Goal: Task Accomplishment & Management: Complete application form

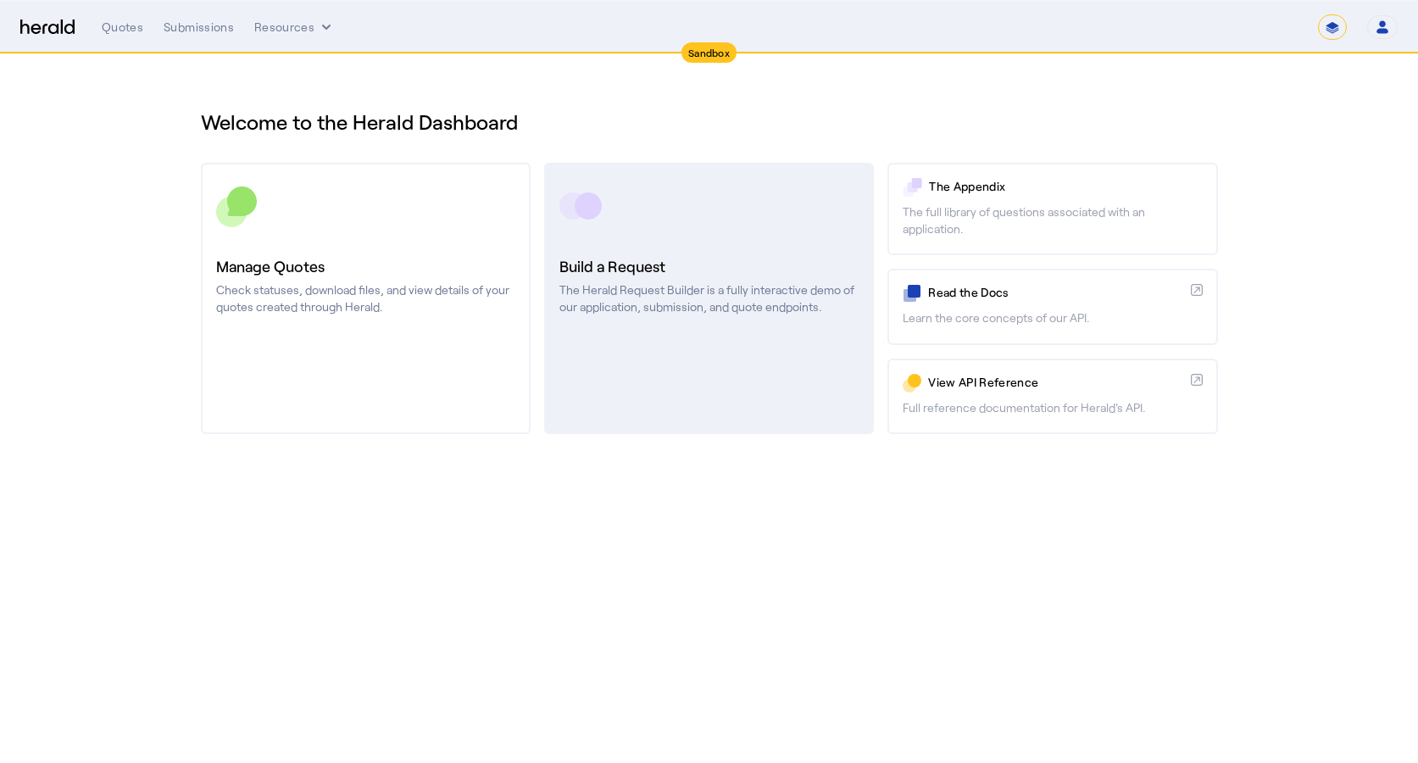
click at [656, 293] on p "The Herald Request Builder is a fully interactive demo of our application, subm…" at bounding box center [708, 298] width 299 height 34
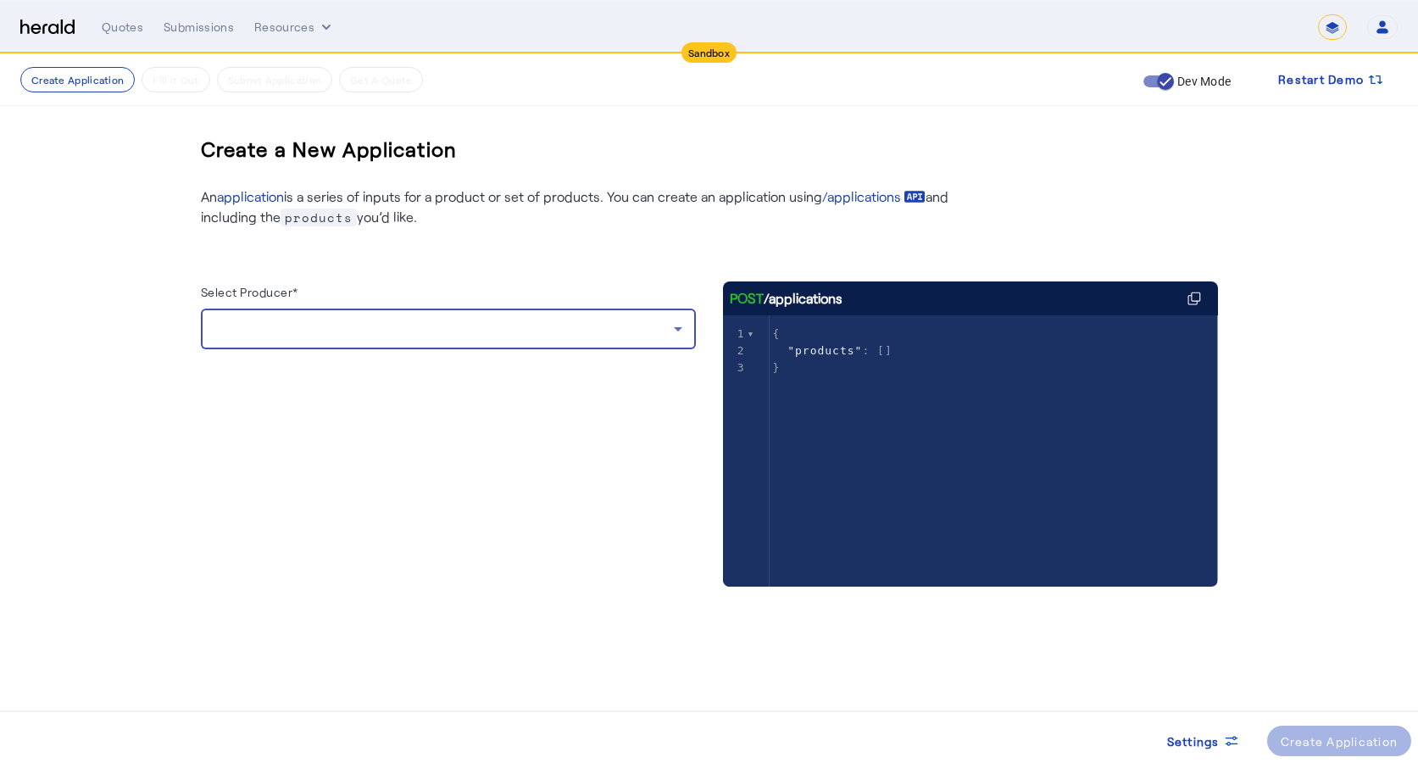
click at [583, 324] on div at bounding box center [443, 329] width 459 height 20
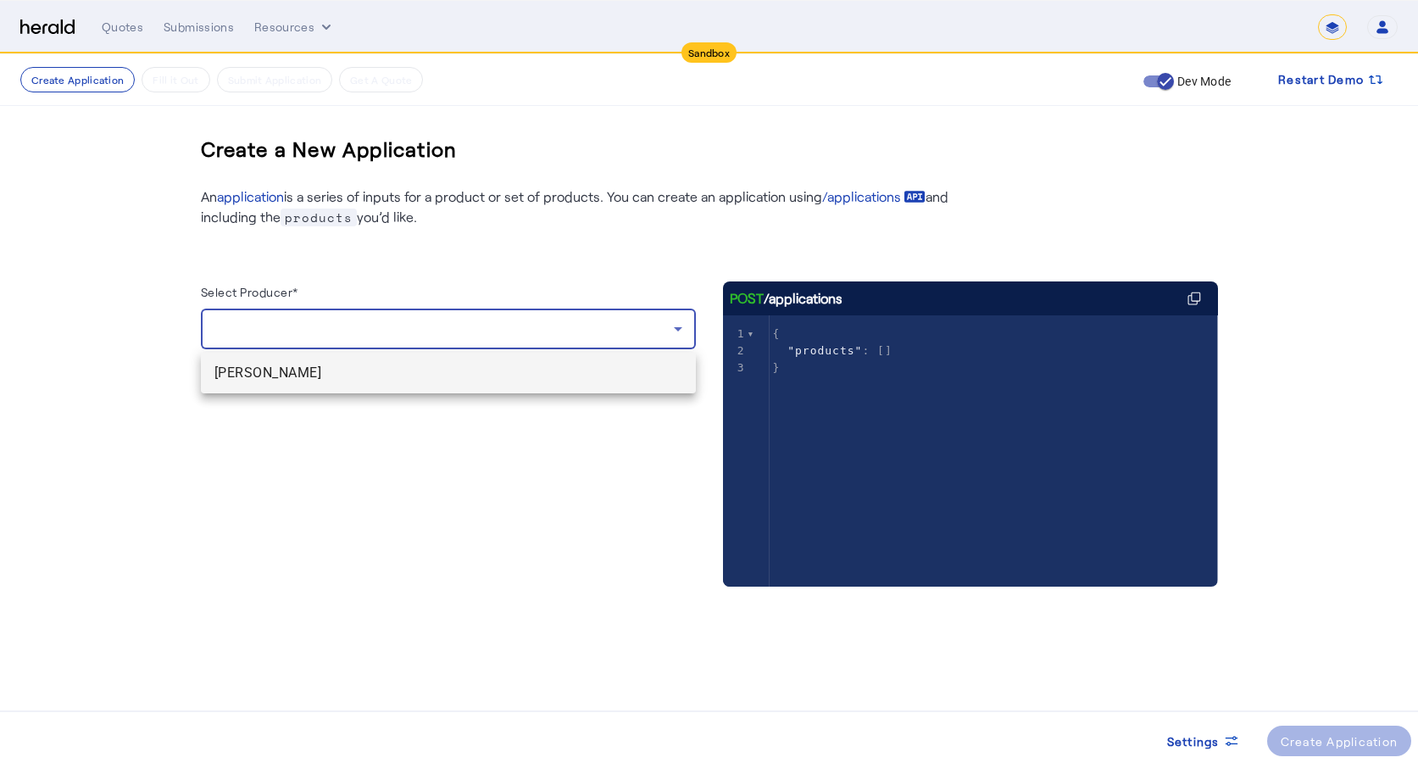
click at [469, 372] on span "[PERSON_NAME]" at bounding box center [448, 373] width 468 height 20
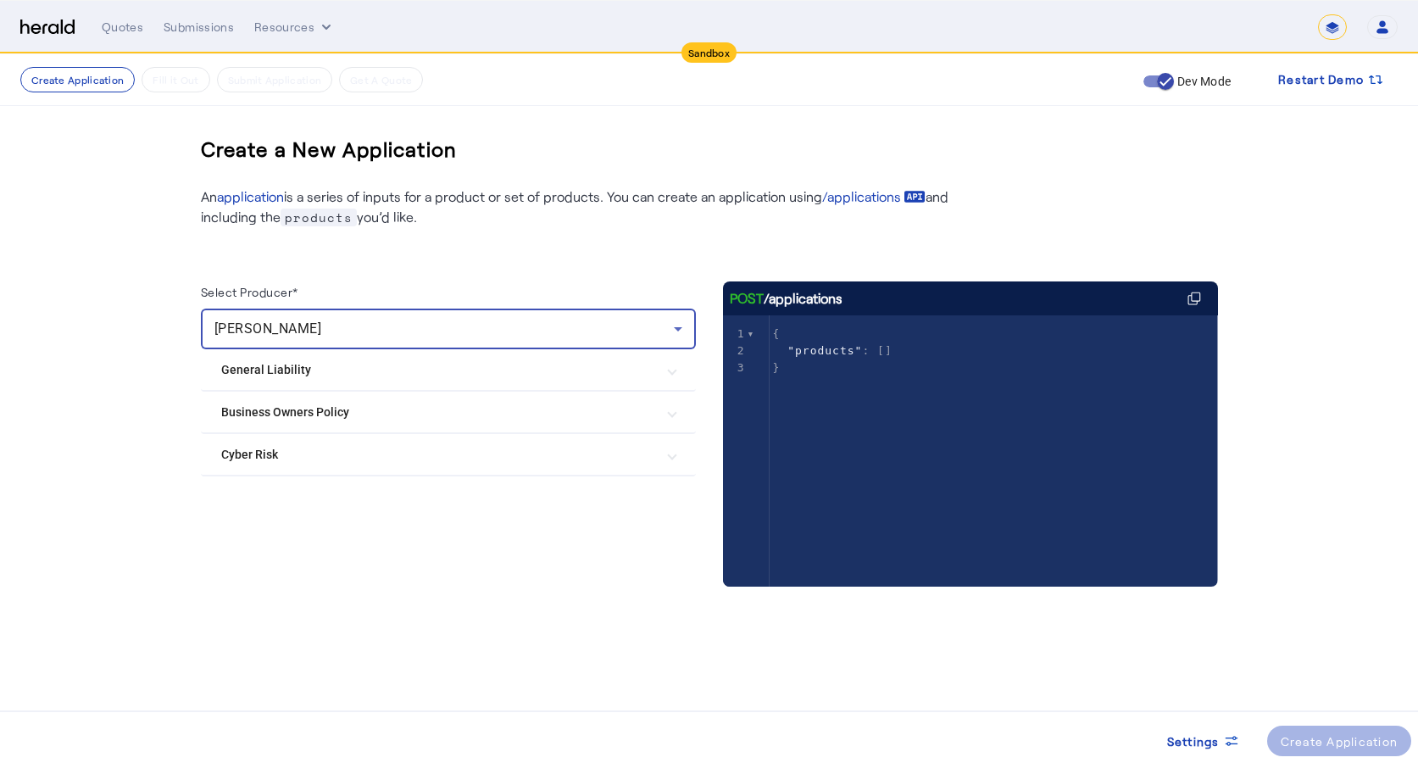
click at [684, 460] on mat-expansion-panel-header "Cyber Risk" at bounding box center [448, 454] width 495 height 41
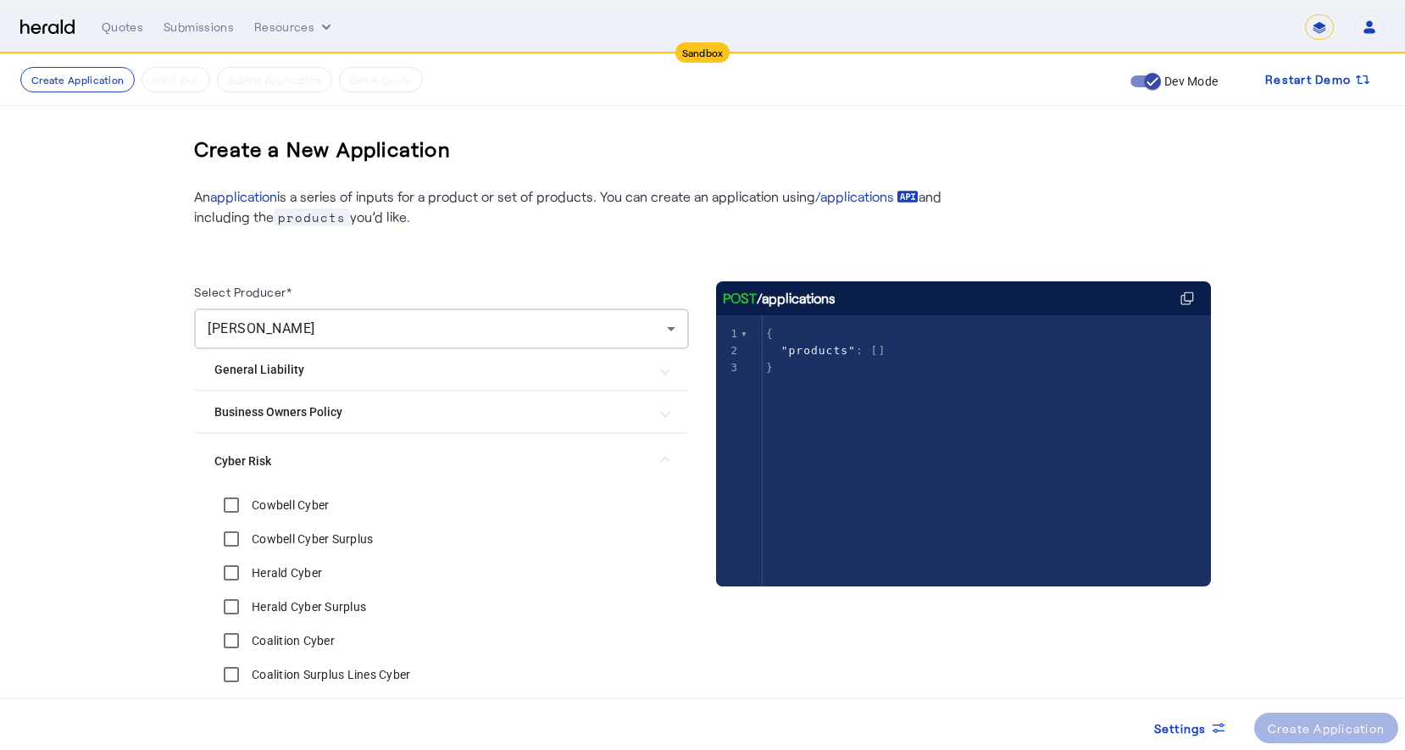
click at [676, 413] on mat-expansion-panel-header "Business Owners Policy" at bounding box center [441, 412] width 495 height 41
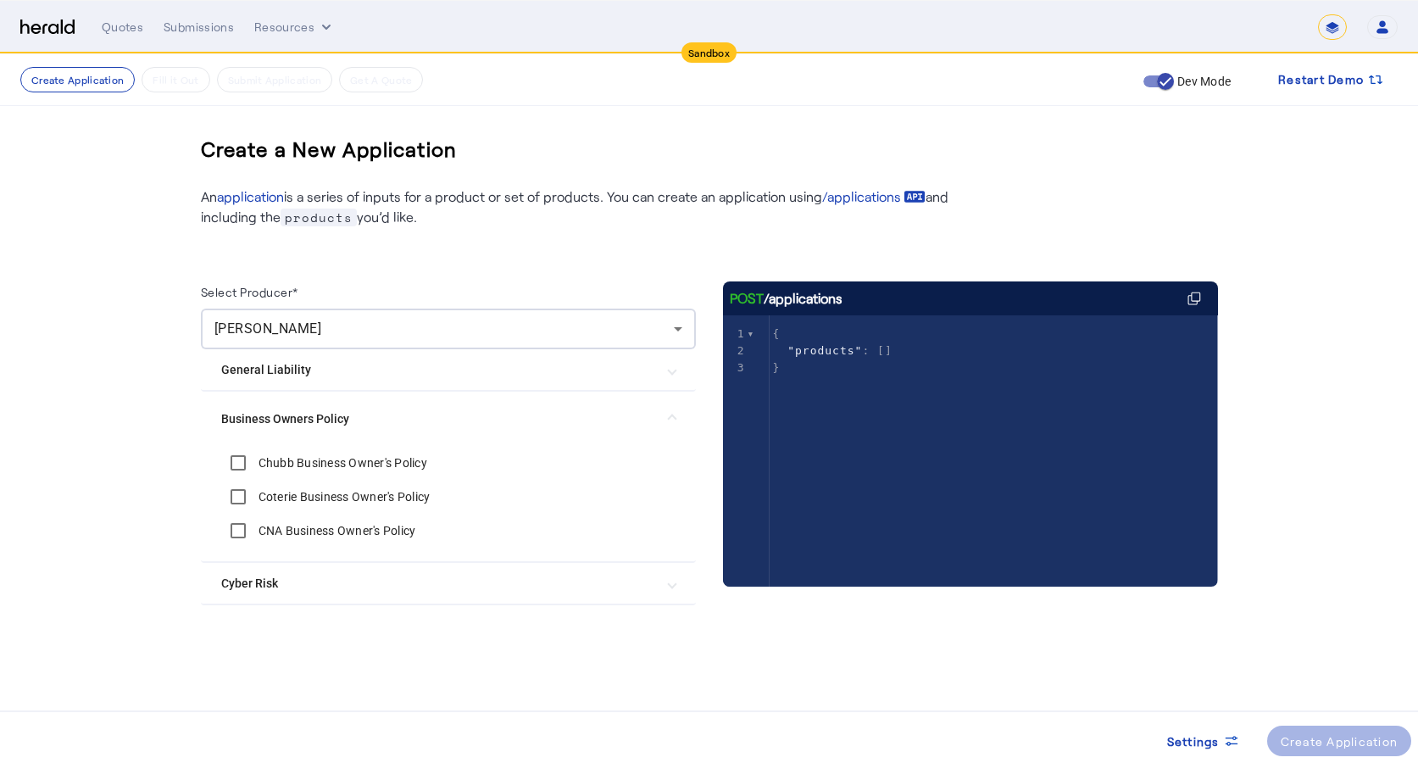
click at [679, 379] on mat-expansion-panel-header "General Liability" at bounding box center [448, 369] width 495 height 41
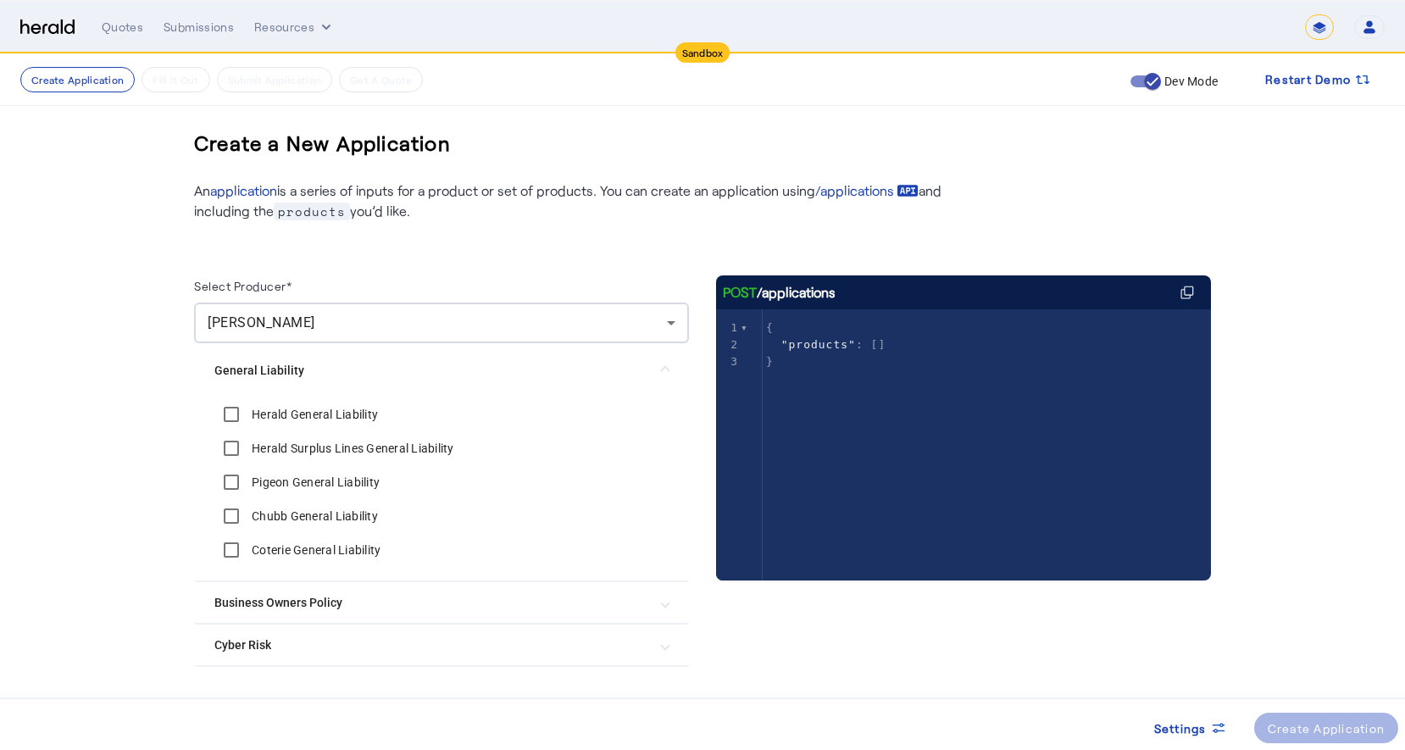
scroll to position [52, 0]
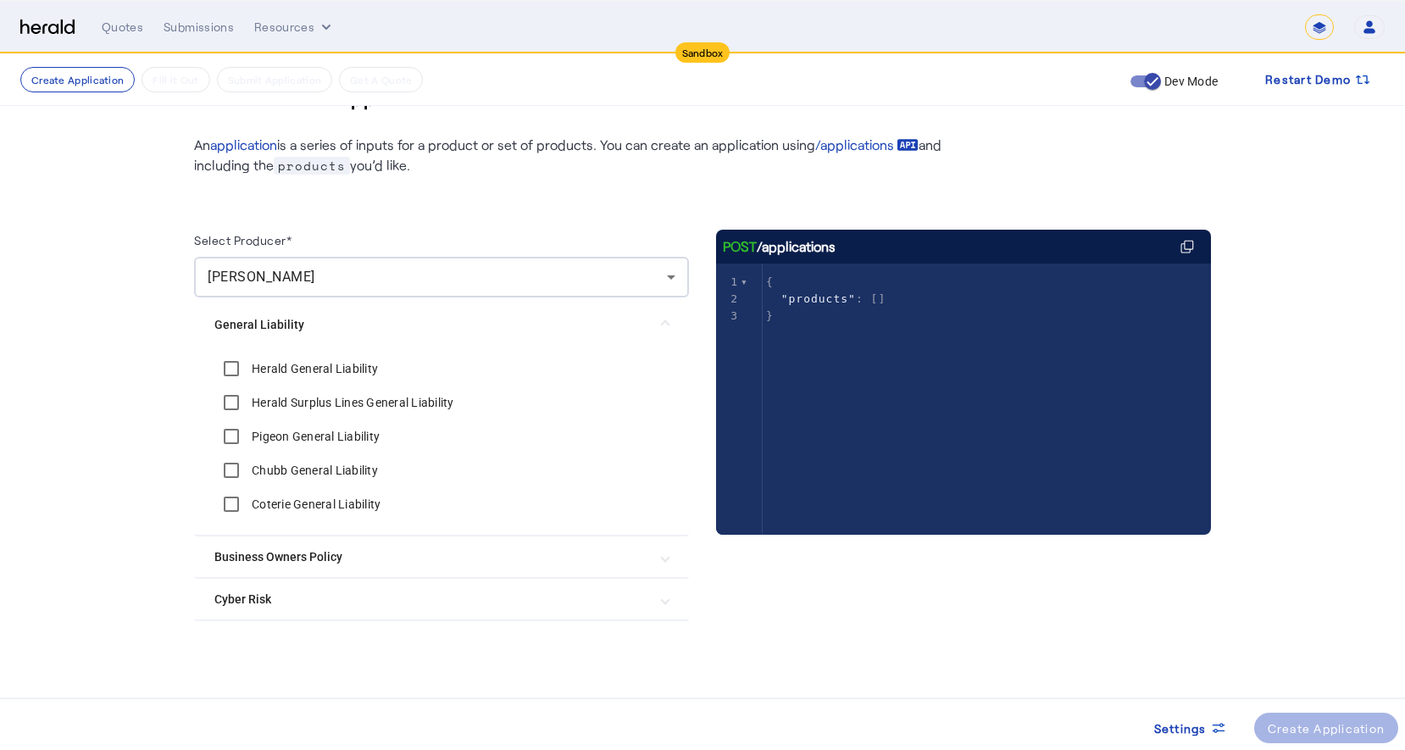
click at [679, 565] on mat-expansion-panel-header "Business Owners Policy" at bounding box center [441, 557] width 495 height 41
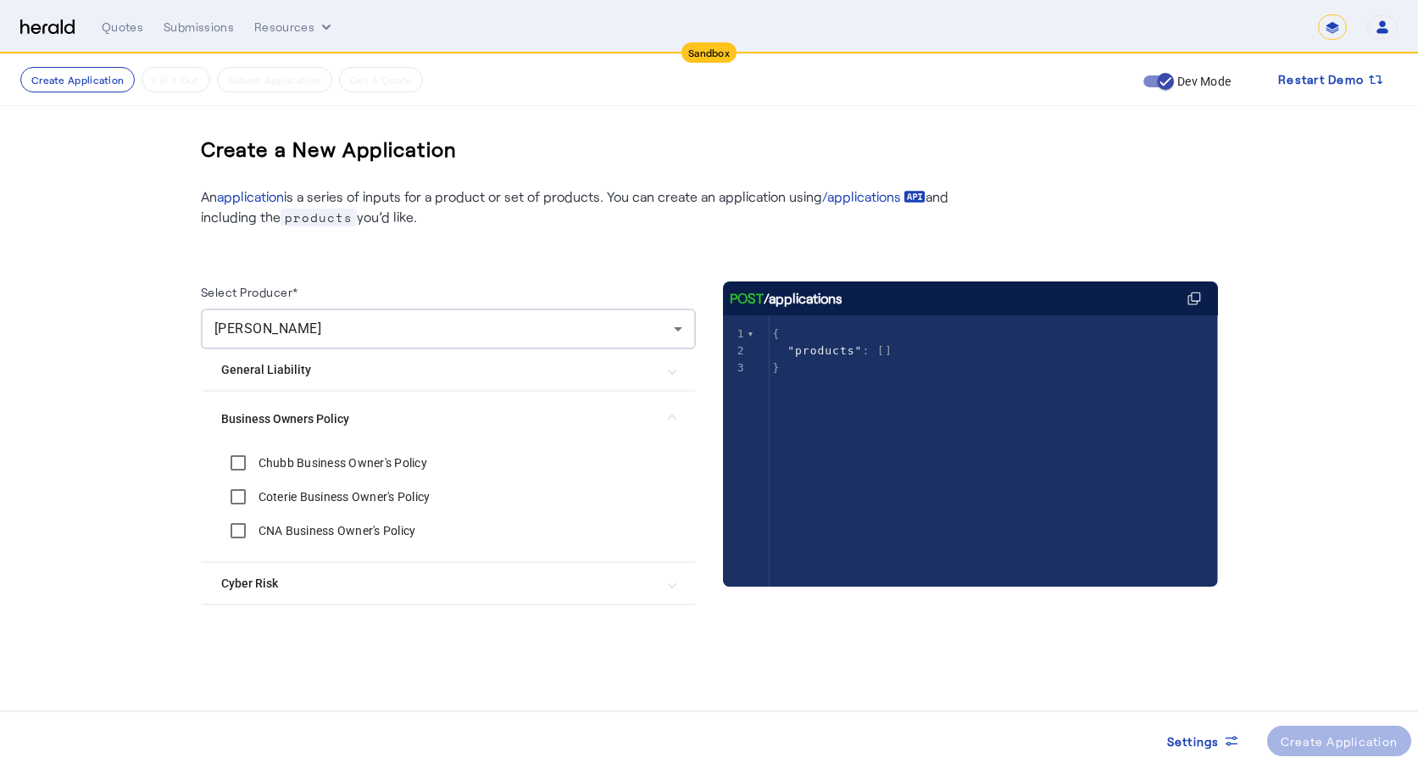
click at [670, 582] on span at bounding box center [672, 584] width 7 height 18
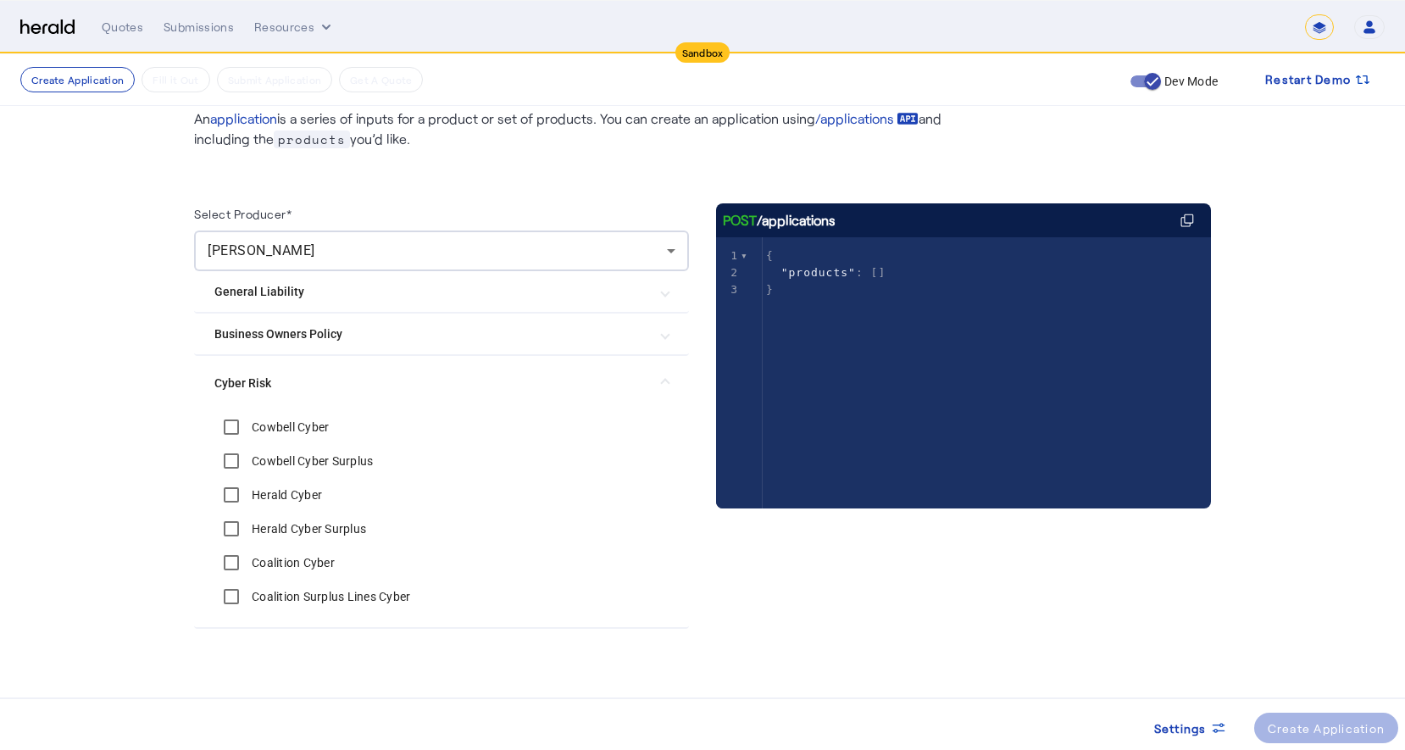
scroll to position [86, 0]
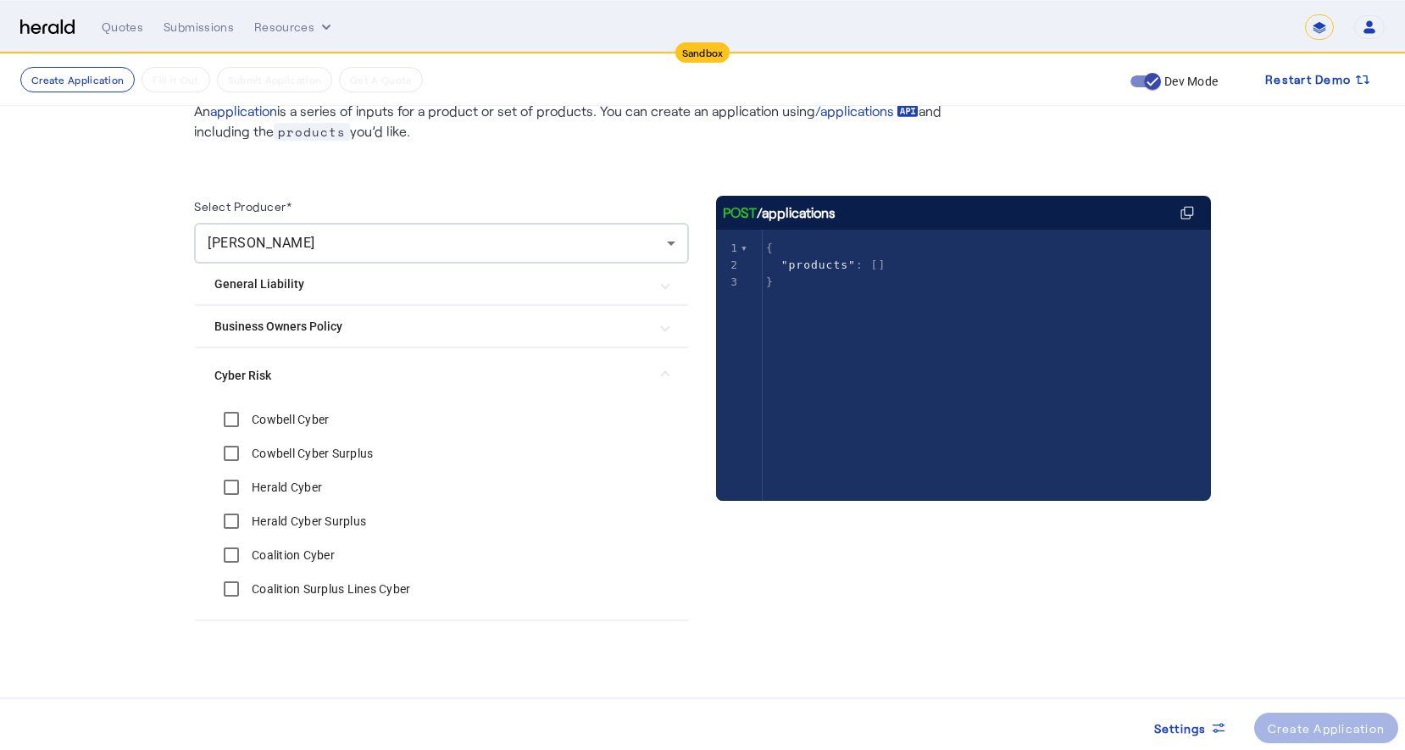
click at [589, 286] on Liability "General Liability" at bounding box center [431, 284] width 434 height 18
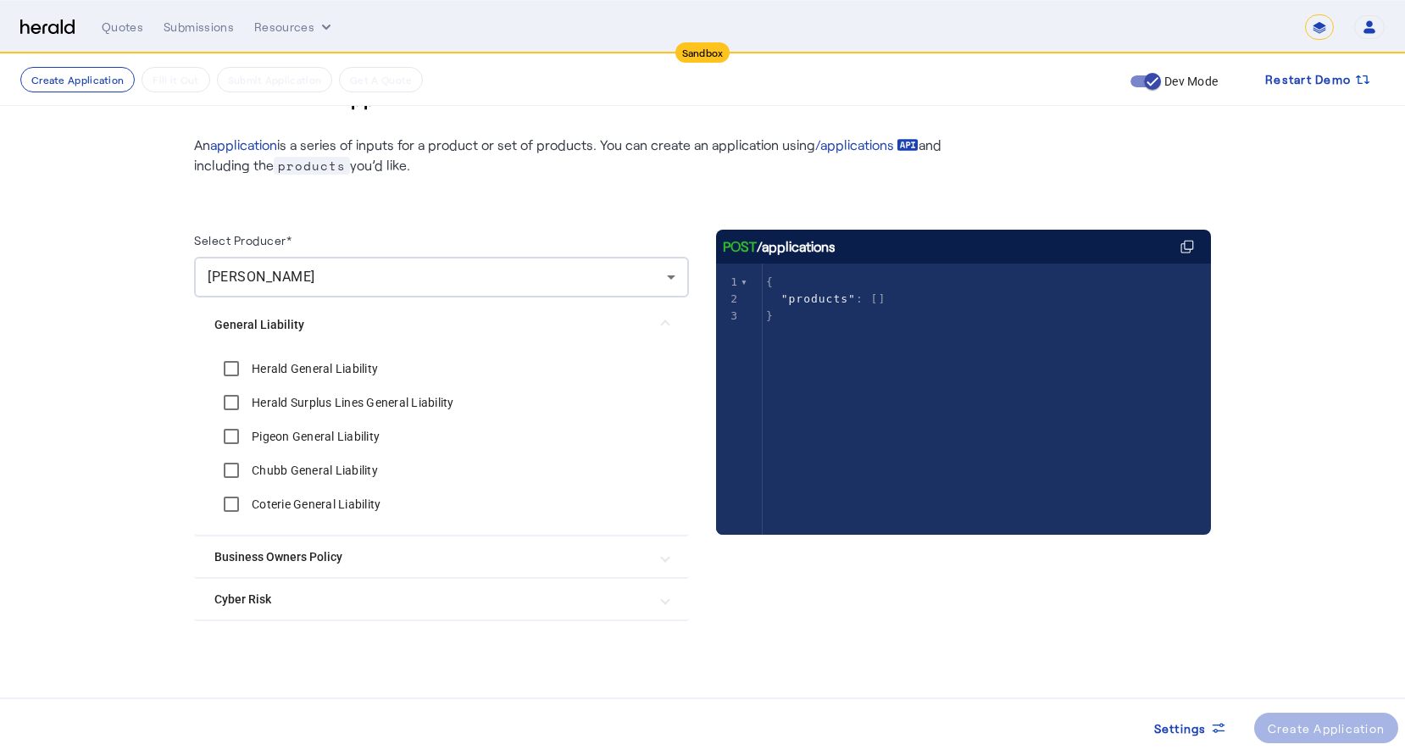
click at [542, 559] on Policy "Business Owners Policy" at bounding box center [431, 557] width 434 height 18
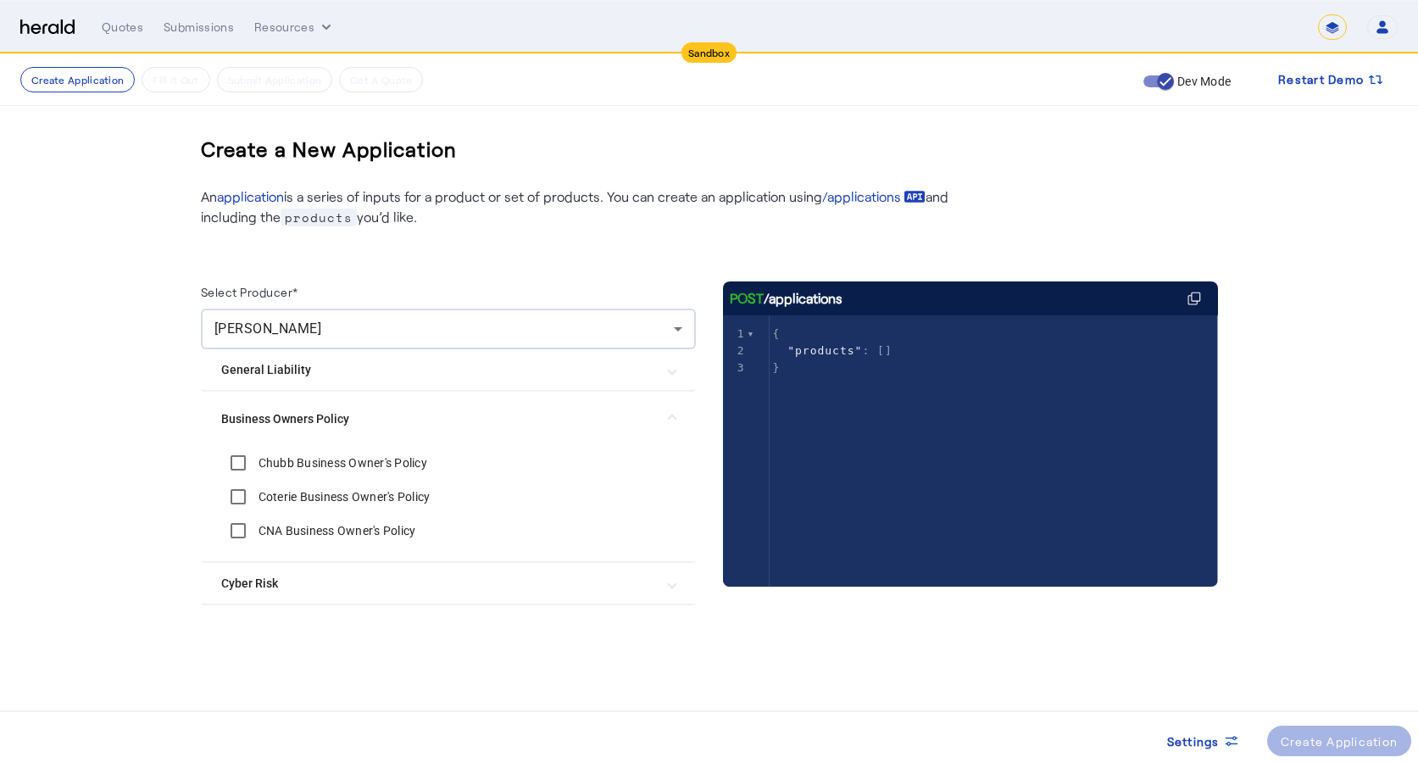
click at [671, 371] on span at bounding box center [672, 370] width 7 height 18
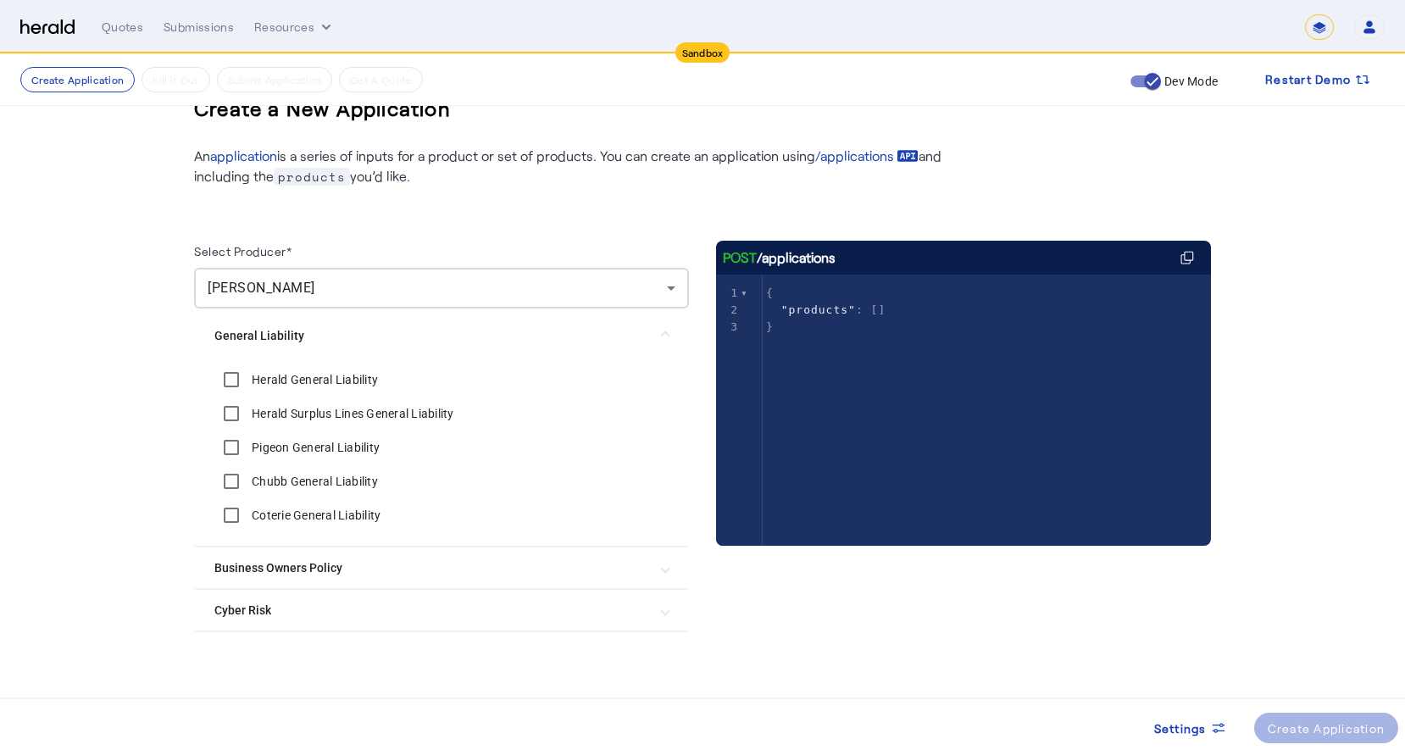
scroll to position [52, 0]
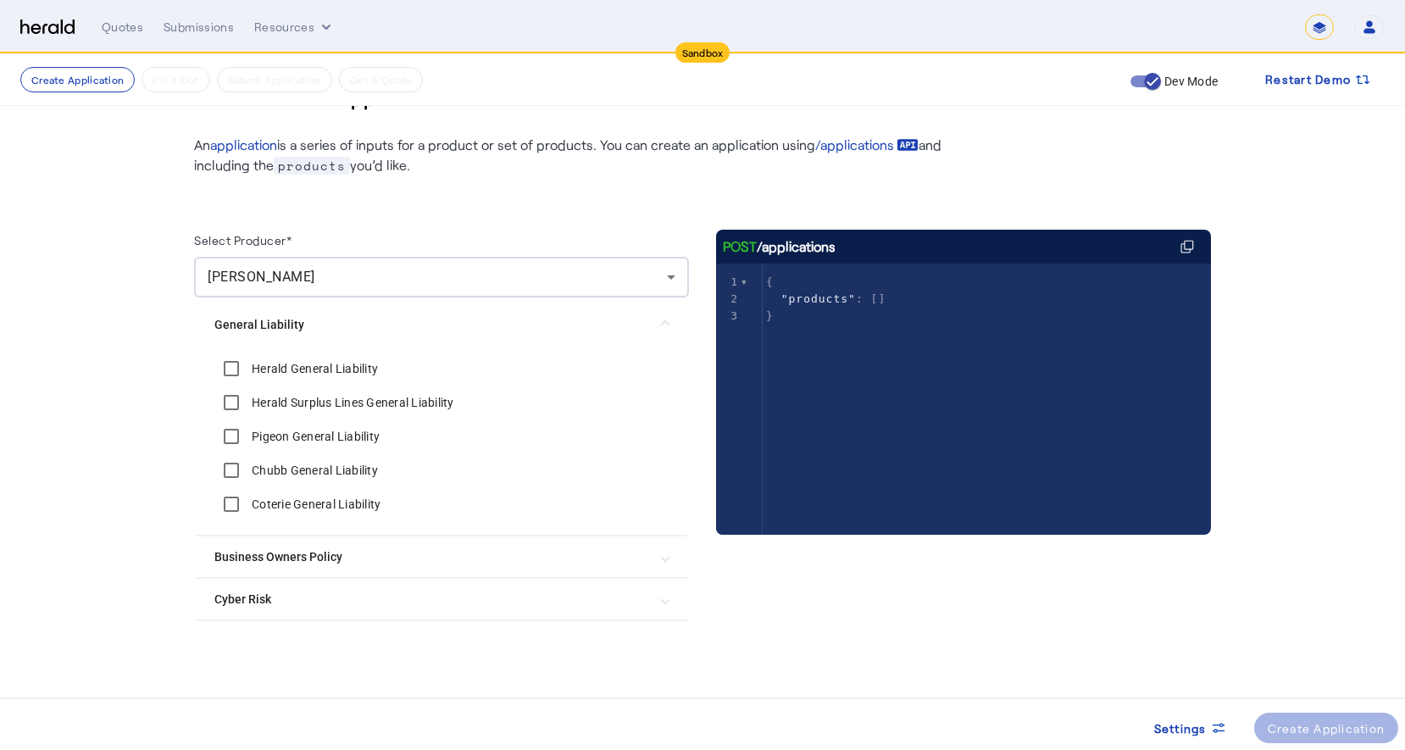
click at [385, 599] on Risk "Cyber Risk" at bounding box center [431, 600] width 434 height 18
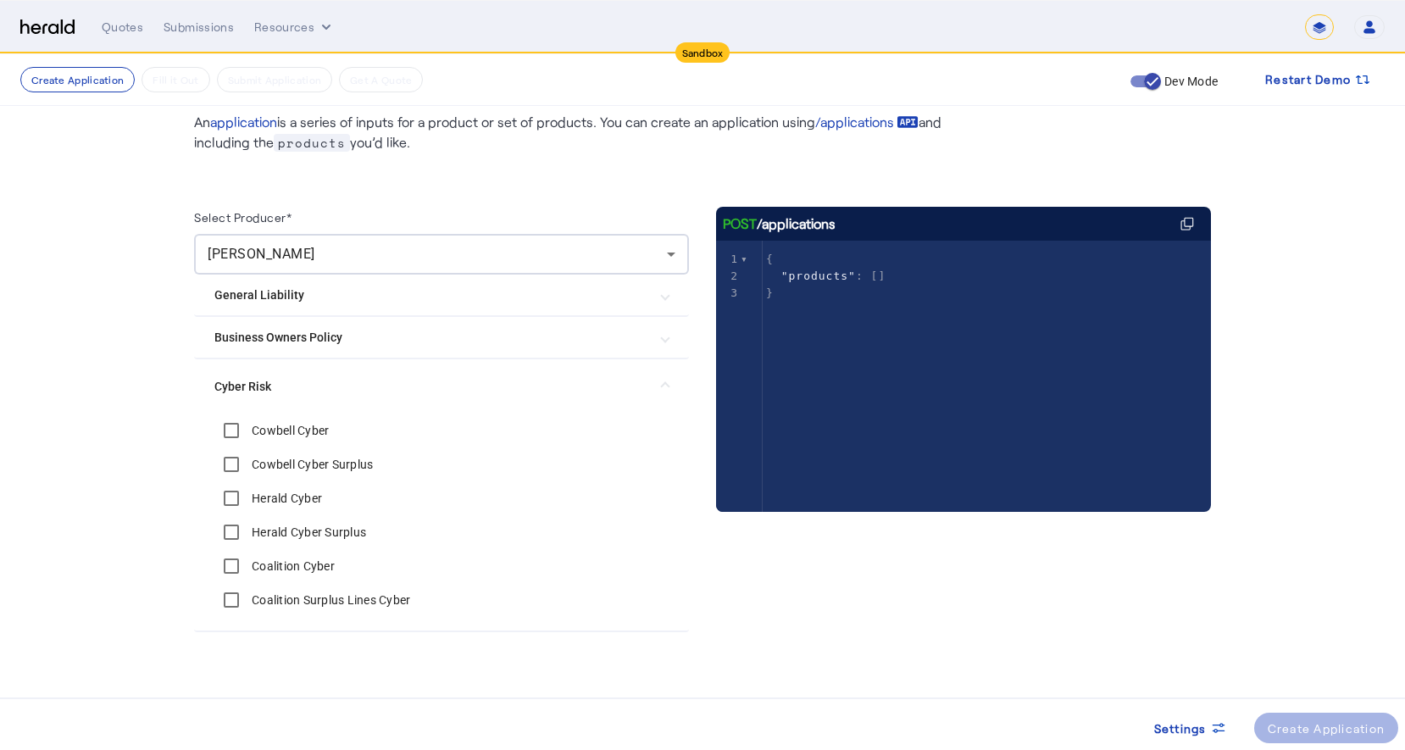
scroll to position [86, 0]
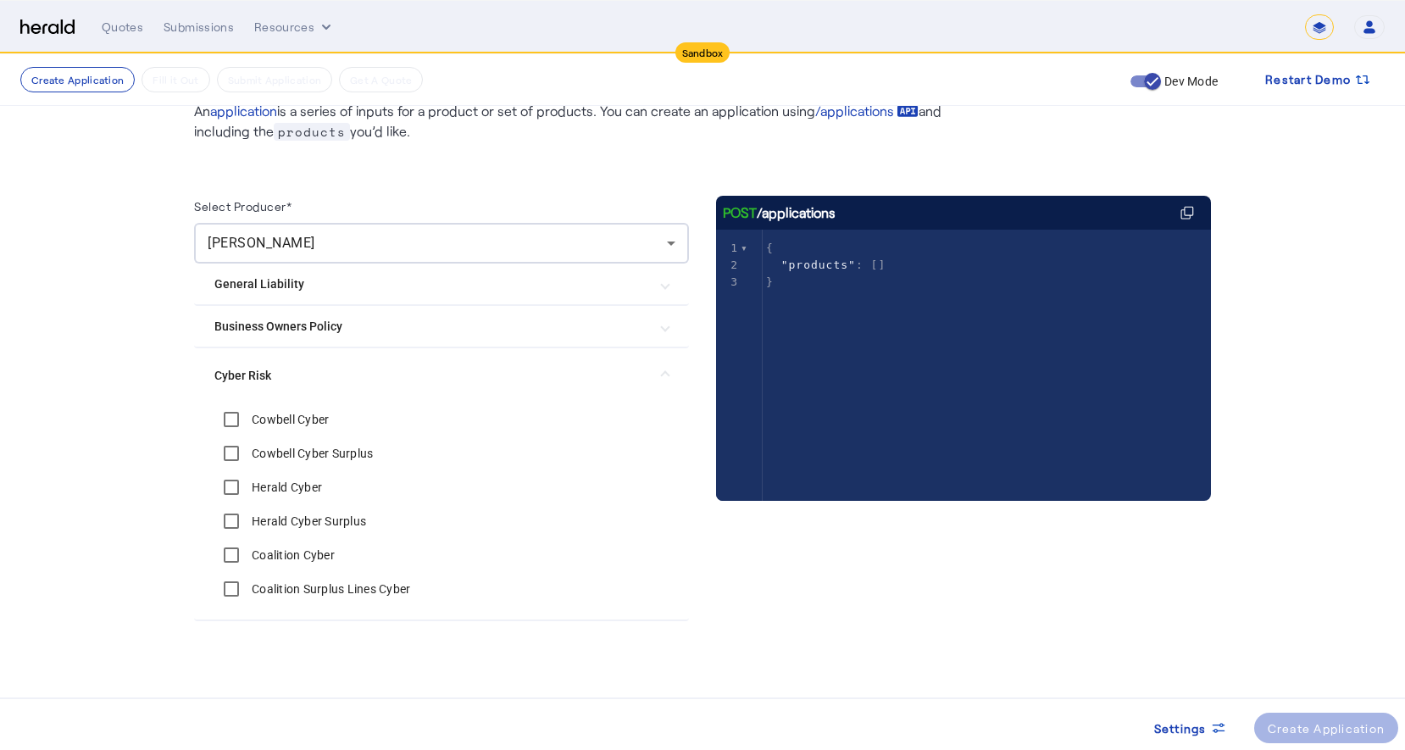
click at [304, 286] on Liability "General Liability" at bounding box center [431, 284] width 434 height 18
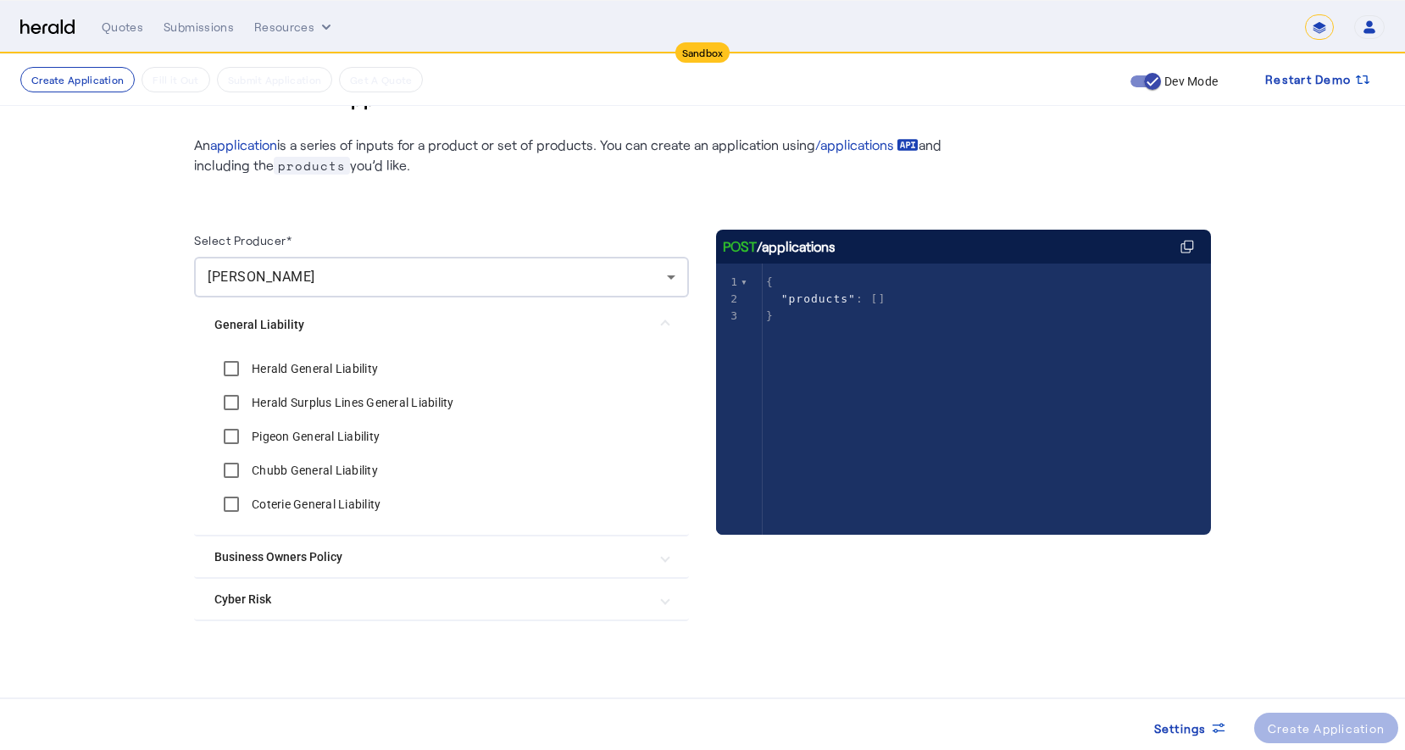
click at [377, 601] on Risk "Cyber Risk" at bounding box center [431, 600] width 434 height 18
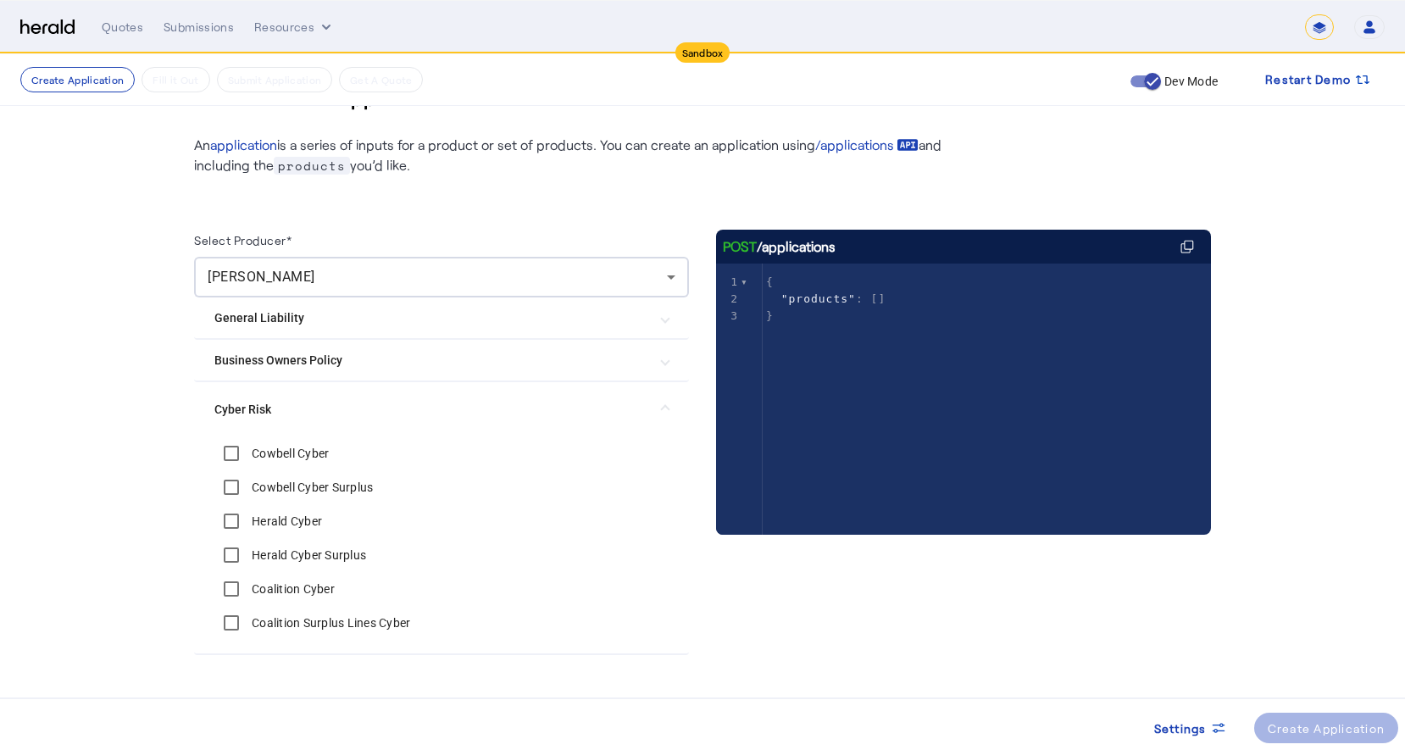
click at [364, 367] on Policy "Business Owners Policy" at bounding box center [431, 361] width 434 height 18
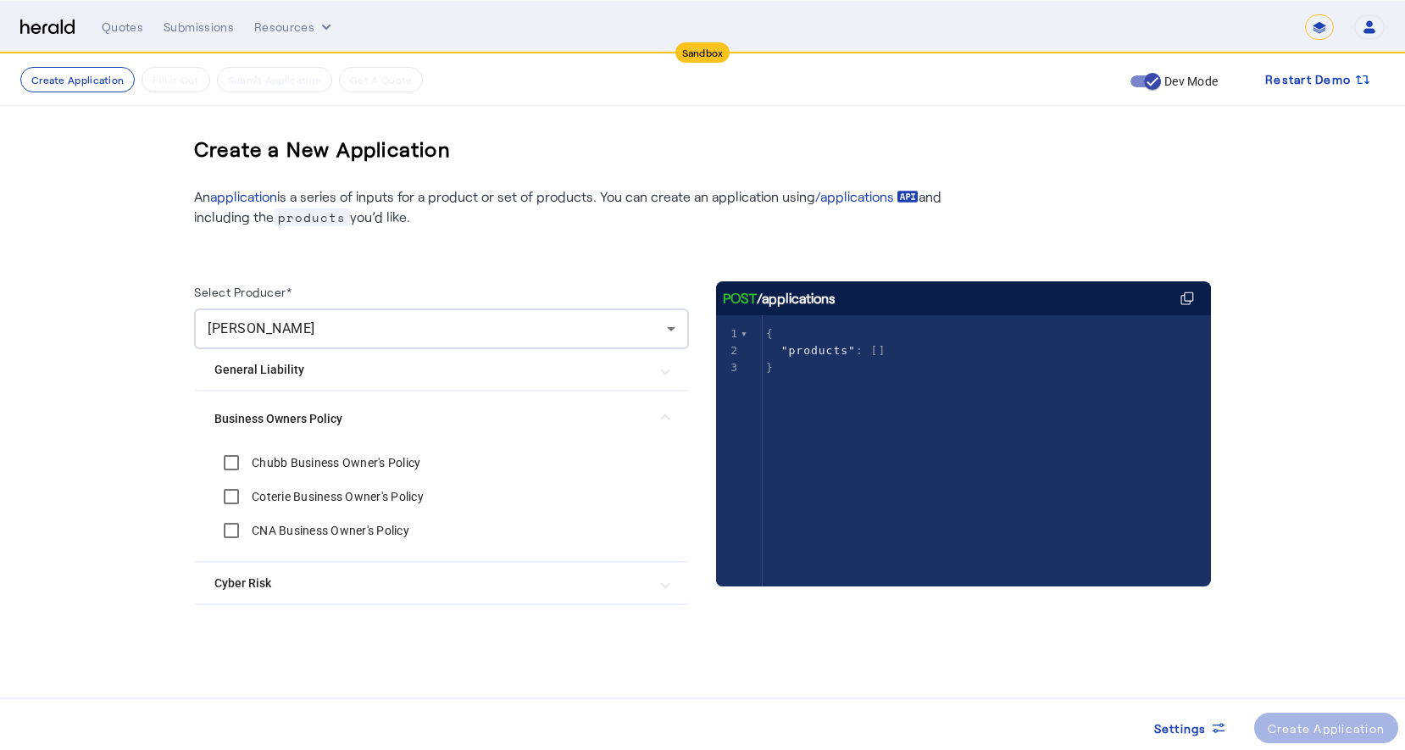
scroll to position [0, 0]
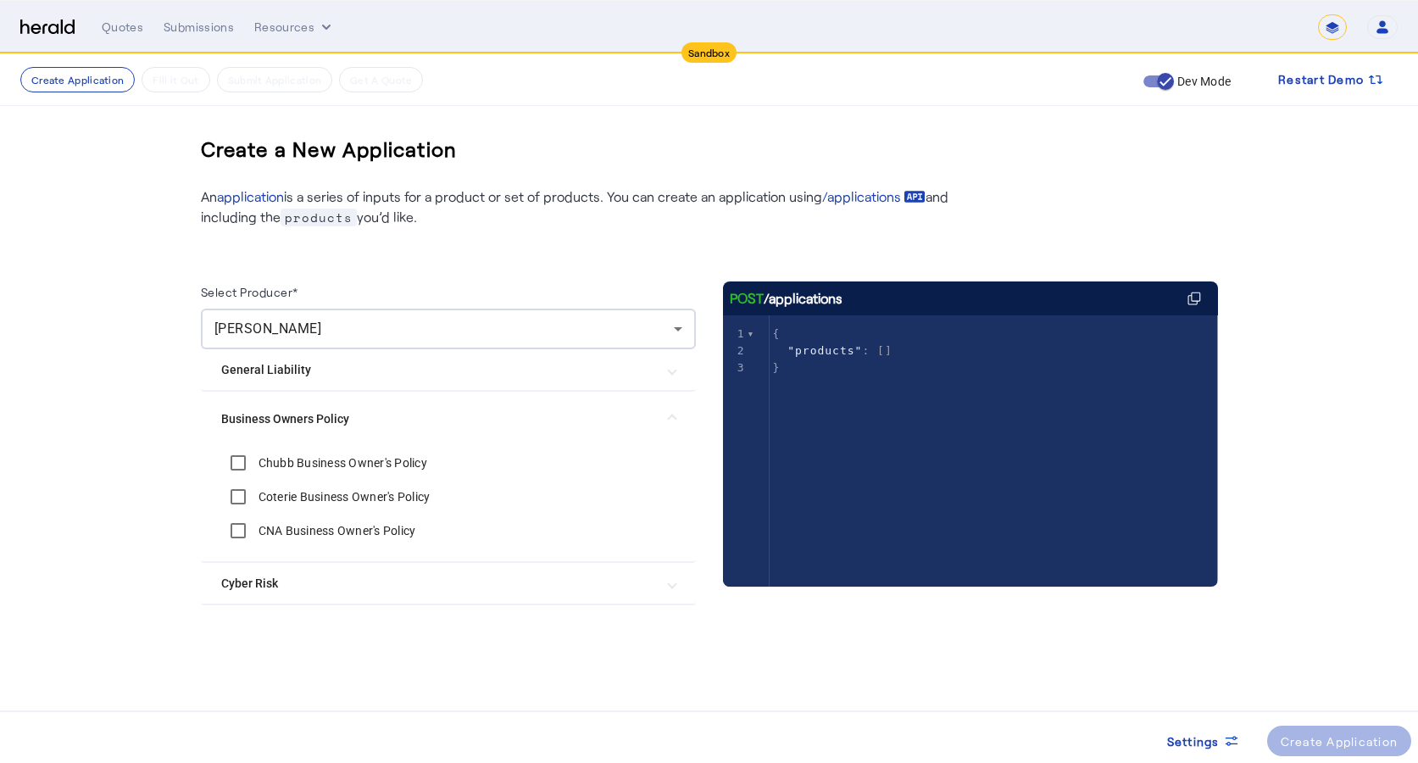
click at [291, 591] on Risk "Cyber Risk" at bounding box center [438, 584] width 434 height 18
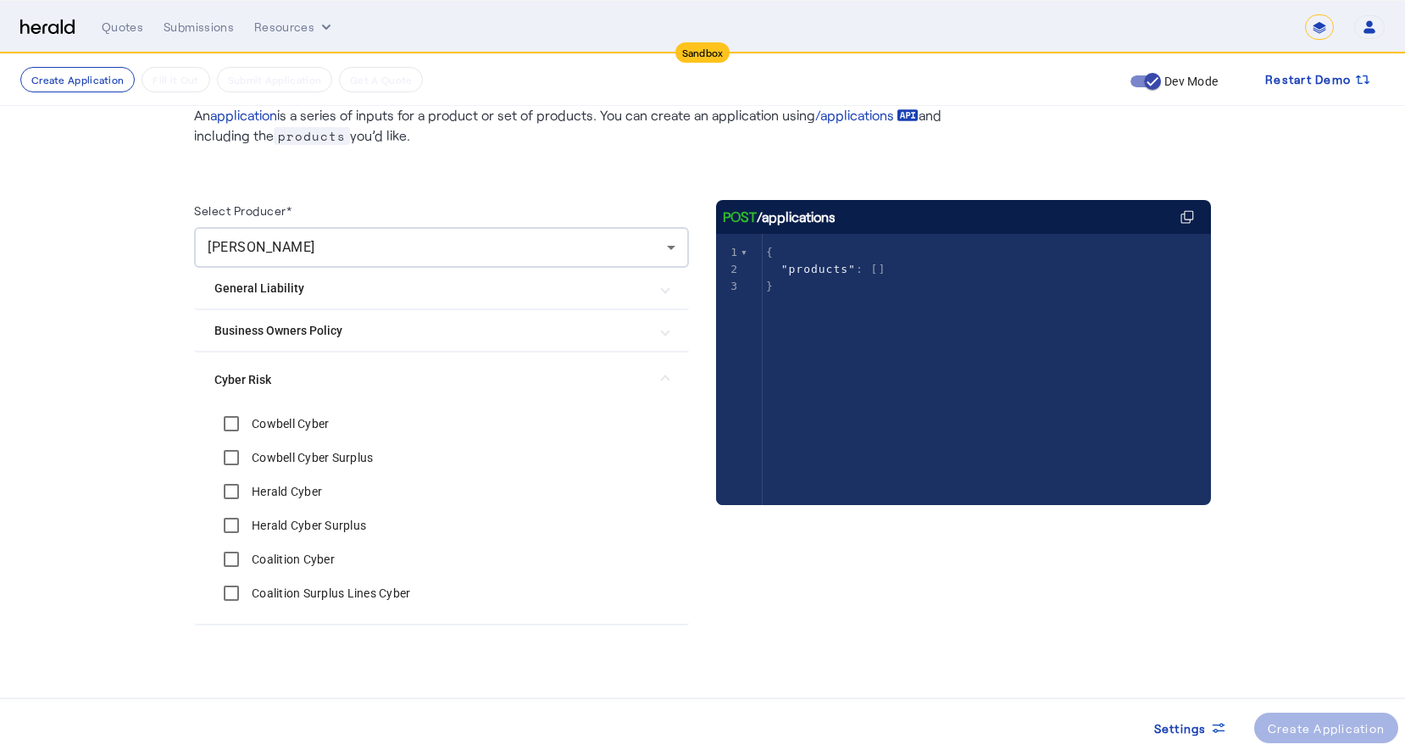
scroll to position [86, 0]
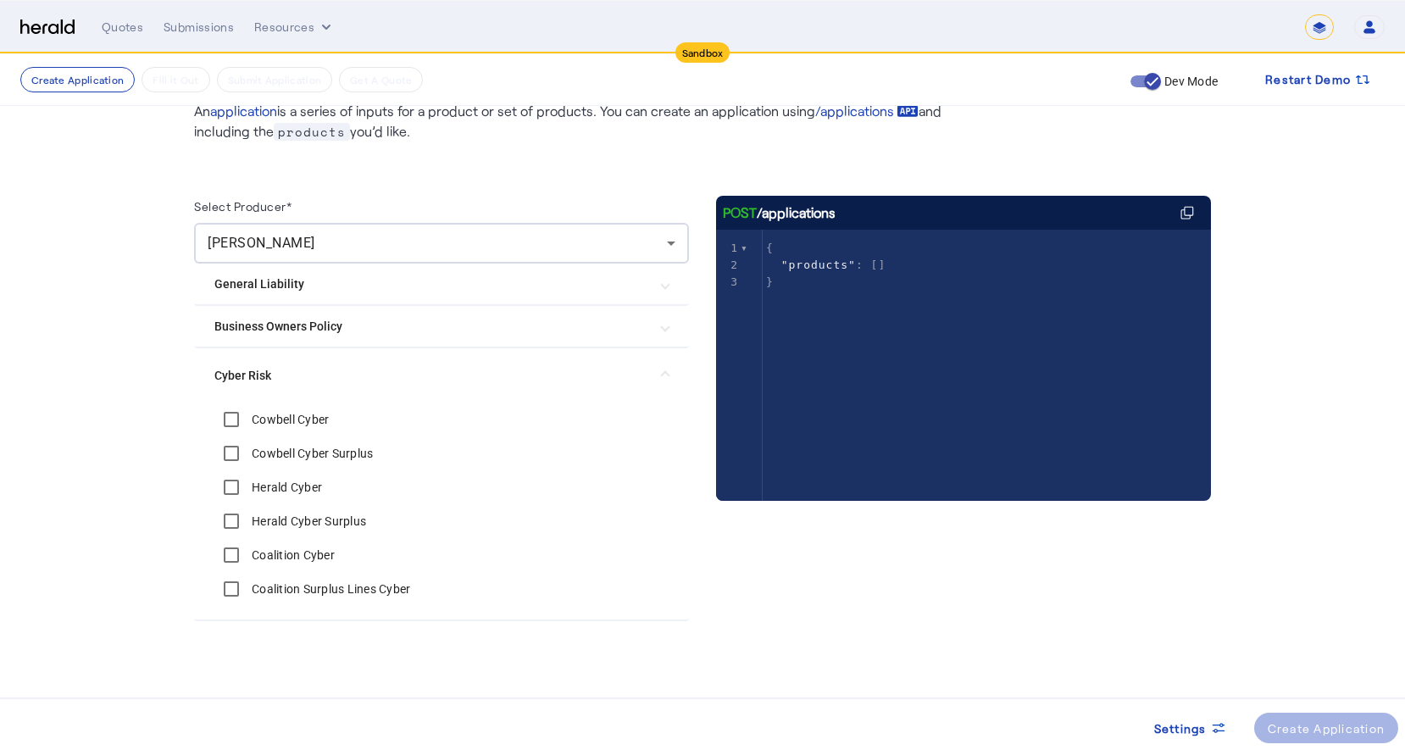
click at [360, 277] on Liability "General Liability" at bounding box center [431, 284] width 434 height 18
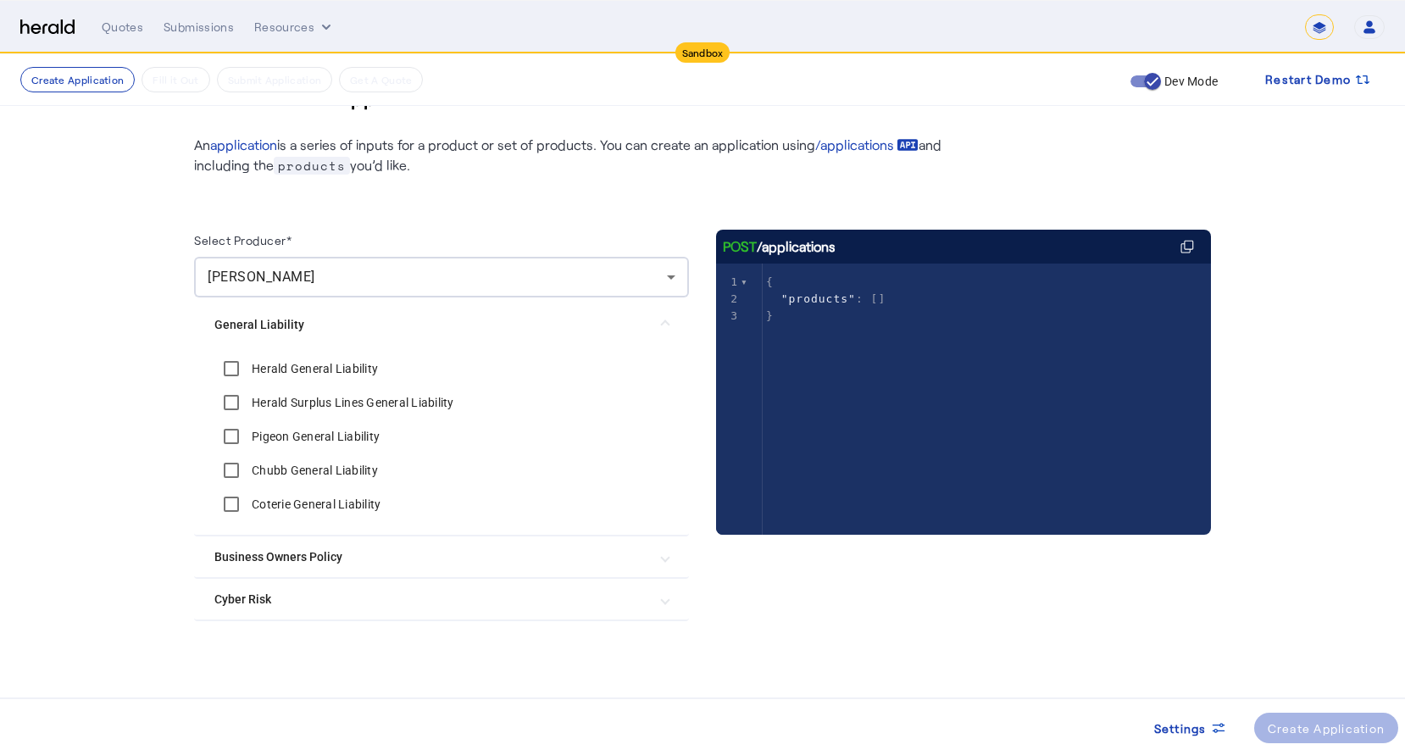
click at [314, 608] on mat-expansion-panel-header "Cyber Risk" at bounding box center [441, 599] width 495 height 41
